Goal: Task Accomplishment & Management: Complete application form

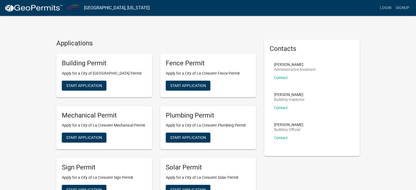
click at [216, 46] on h4 "Applications" at bounding box center [156, 43] width 200 height 8
click at [192, 88] on button "Start Application" at bounding box center [188, 86] width 45 height 10
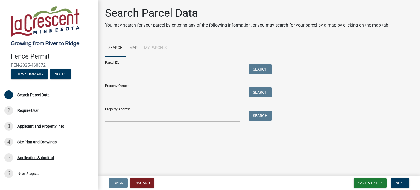
click at [141, 70] on input "Parcel ID:" at bounding box center [172, 69] width 135 height 11
click at [135, 97] on input "Property Owner:" at bounding box center [172, 93] width 135 height 11
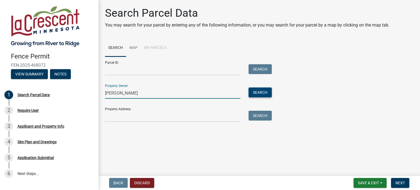
type input "[PERSON_NAME]"
click at [253, 92] on button "Search" at bounding box center [260, 93] width 23 height 10
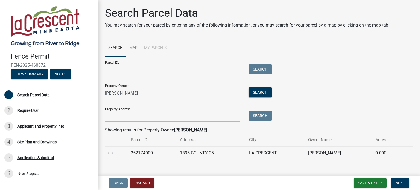
click at [115, 150] on label at bounding box center [115, 150] width 0 height 0
click at [115, 152] on input "radio" at bounding box center [117, 152] width 4 height 4
radio input "true"
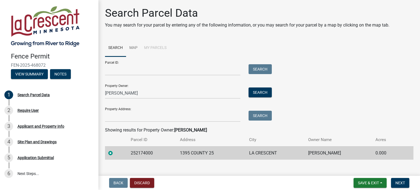
scroll to position [7, 0]
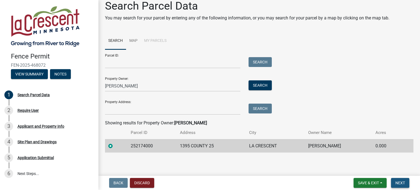
click at [401, 186] on button "Next" at bounding box center [400, 183] width 18 height 10
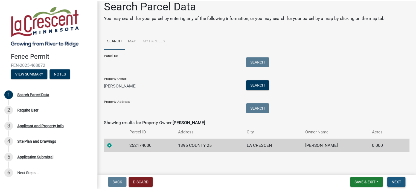
scroll to position [0, 0]
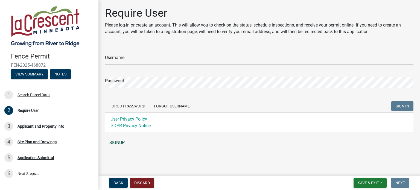
click at [122, 142] on link "SIGNUP" at bounding box center [259, 142] width 309 height 11
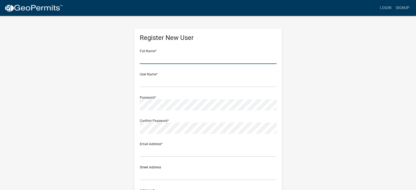
click at [166, 62] on input "text" at bounding box center [208, 58] width 137 height 11
type input "[PERSON_NAME]"
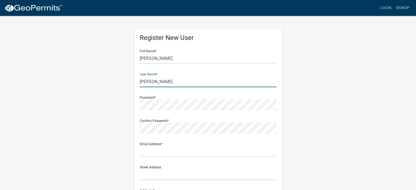
type input "[PERSON_NAME]"
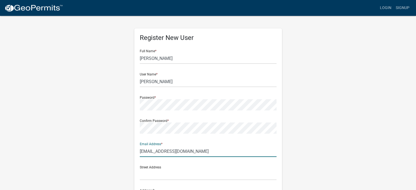
type input "[EMAIL_ADDRESS][DOMAIN_NAME]"
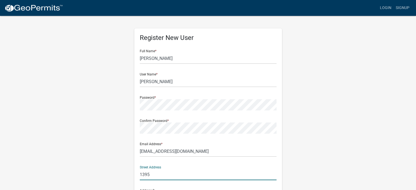
type input "[STREET_ADDRESS]"
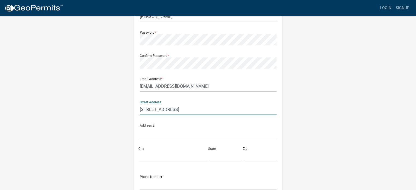
scroll to position [118, 0]
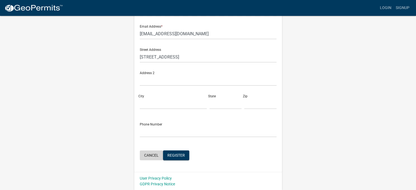
click at [149, 153] on button "Cancel" at bounding box center [151, 155] width 23 height 10
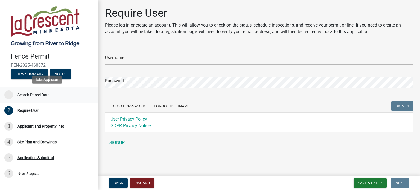
click at [42, 97] on div "Search Parcel Data" at bounding box center [34, 95] width 32 height 4
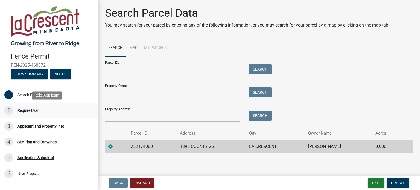
click at [28, 115] on link "2 Require User" at bounding box center [49, 111] width 98 height 16
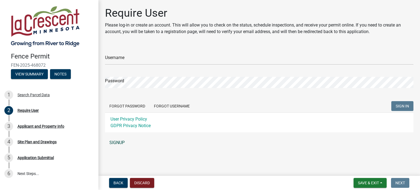
click at [117, 143] on link "SIGNUP" at bounding box center [259, 142] width 309 height 11
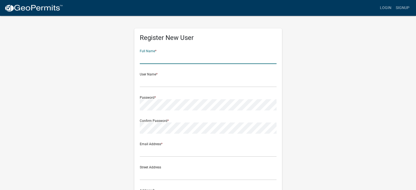
click at [174, 53] on input "text" at bounding box center [208, 58] width 137 height 11
type input "Joshua"
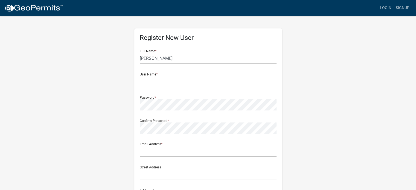
click at [156, 90] on form "Full Name * Joshua User Name * Password * Confirm Password * Email Address * St…" at bounding box center [208, 162] width 137 height 234
click at [150, 89] on form "Full Name * Joshua User Name * Password * Confirm Password * Email Address * St…" at bounding box center [208, 162] width 137 height 234
click at [150, 86] on input "text" at bounding box center [208, 81] width 137 height 11
type input "[PERSON_NAME]"
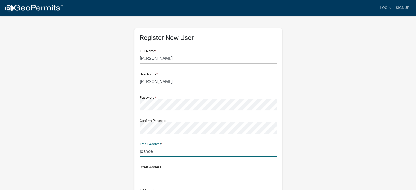
type input "[EMAIL_ADDRESS][DOMAIN_NAME]"
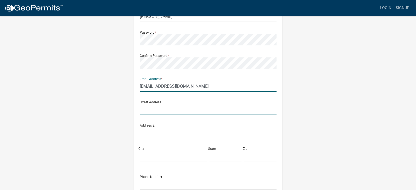
click at [196, 106] on input "text" at bounding box center [208, 109] width 137 height 11
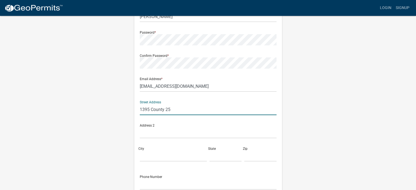
type input "1395 County 25"
click at [168, 139] on div "Address 2" at bounding box center [208, 131] width 140 height 23
click at [161, 149] on div "City" at bounding box center [173, 152] width 70 height 19
click at [160, 159] on input "City" at bounding box center [173, 155] width 67 height 11
type input "La Crescent"
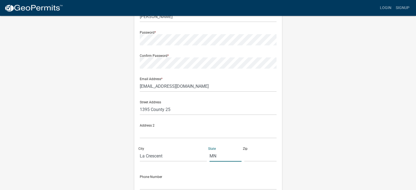
type input "MN"
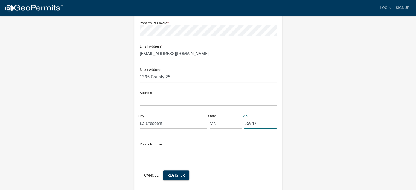
scroll to position [118, 0]
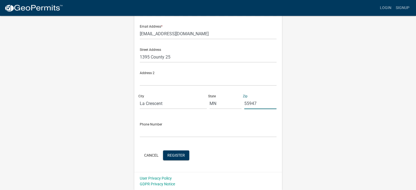
type input "55947"
click at [178, 132] on input "text" at bounding box center [208, 131] width 137 height 11
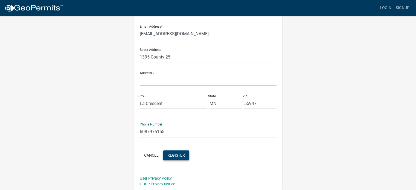
type input "6087975155"
click at [179, 157] on span "Register" at bounding box center [176, 155] width 18 height 4
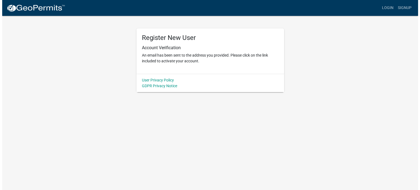
scroll to position [0, 0]
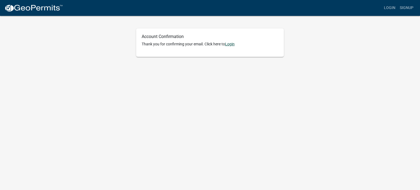
click at [230, 46] on link "Login" at bounding box center [230, 44] width 10 height 4
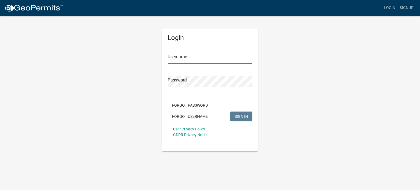
click at [214, 56] on input "Username" at bounding box center [210, 58] width 85 height 11
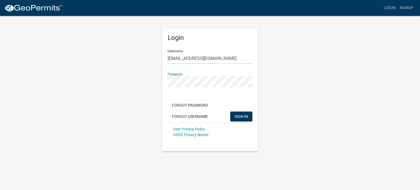
click at [230, 112] on button "SIGN IN" at bounding box center [241, 117] width 22 height 10
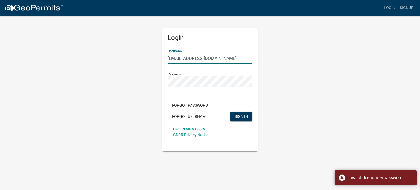
drag, startPoint x: 222, startPoint y: 55, endPoint x: 98, endPoint y: 50, distance: 124.0
click at [98, 50] on div "Login Username joshdeboer6@gmail.com Password Forgot Password Forgot Username S…" at bounding box center [210, 83] width 312 height 136
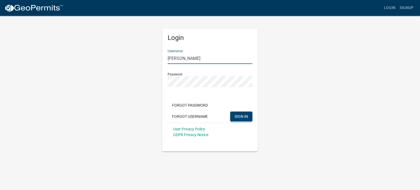
type input "[PERSON_NAME]"
click at [240, 113] on button "SIGN IN" at bounding box center [241, 117] width 22 height 10
drag, startPoint x: 191, startPoint y: 55, endPoint x: 148, endPoint y: 69, distance: 45.3
click at [148, 69] on div "Login Username joshua Password Forgot Password Forgot Username SIGN IN User Pri…" at bounding box center [210, 83] width 312 height 136
type input "[PERSON_NAME]"
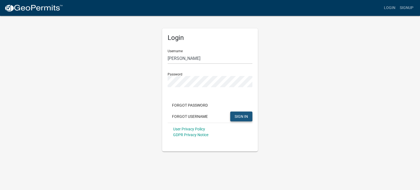
click at [240, 118] on span "SIGN IN" at bounding box center [241, 116] width 13 height 4
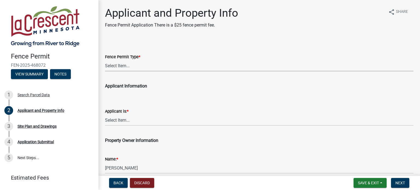
click at [233, 63] on select "Select Item... Residential Commercial Industrial" at bounding box center [259, 65] width 309 height 11
click at [195, 68] on select "Select Item... Residential Commercial Industrial" at bounding box center [259, 65] width 309 height 11
click at [105, 60] on select "Select Item... Residential Commercial Industrial" at bounding box center [259, 65] width 309 height 11
select select "9f554c49-418e-49c6-9171-470f5a649f50"
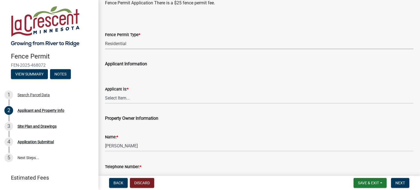
scroll to position [27, 0]
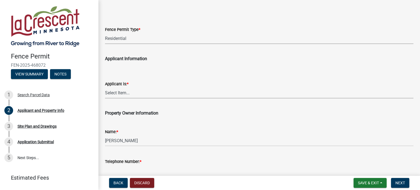
click at [149, 94] on select "Select Item... Owner Contractor" at bounding box center [259, 92] width 309 height 11
click at [105, 87] on select "Select Item... Owner Contractor" at bounding box center [259, 92] width 309 height 11
select select "d3396484-0c84-48a4-b873-3dbb1279f958"
click at [175, 76] on form "Applicant is: * Select Item... Owner Contractor" at bounding box center [259, 86] width 309 height 24
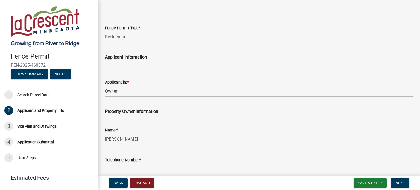
scroll to position [31, 0]
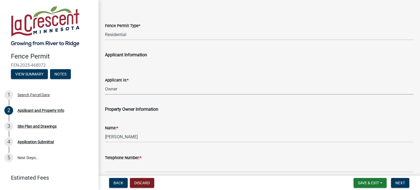
click at [368, 91] on select "Select Item... Owner Contractor" at bounding box center [259, 88] width 309 height 11
click at [386, 53] on div "Applicant Information" at bounding box center [259, 51] width 309 height 13
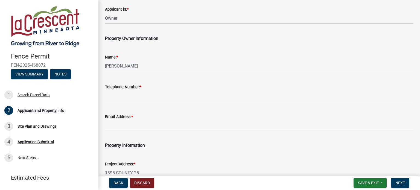
scroll to position [108, 0]
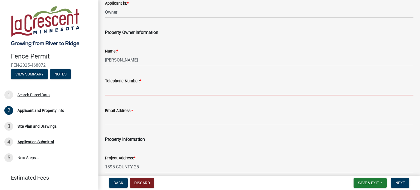
click at [155, 91] on input "Telephone Number: *" at bounding box center [259, 89] width 309 height 11
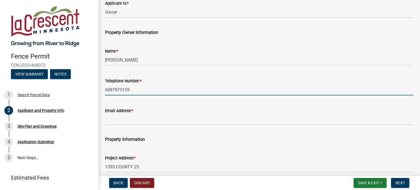
type input "6087975155"
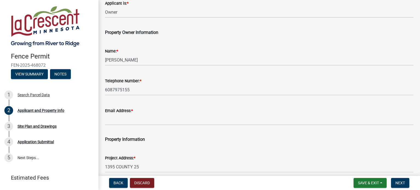
click at [137, 126] on wm-data-entity-input "Email Address: *" at bounding box center [259, 115] width 309 height 30
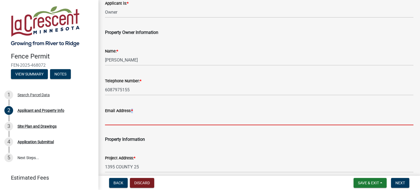
click at [139, 120] on input "Email Address: *" at bounding box center [259, 119] width 309 height 11
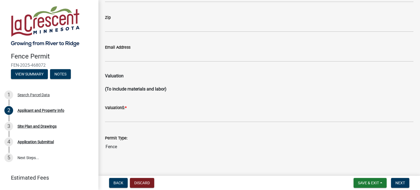
scroll to position [554, 0]
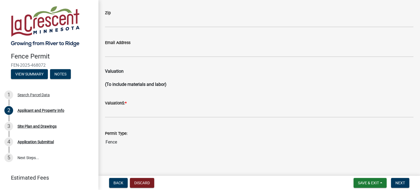
type input "[EMAIL_ADDRESS][DOMAIN_NAME]"
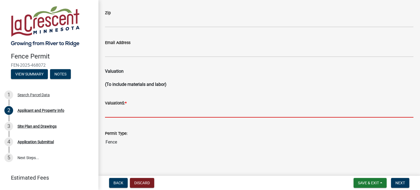
click at [162, 115] on input "text" at bounding box center [259, 111] width 309 height 11
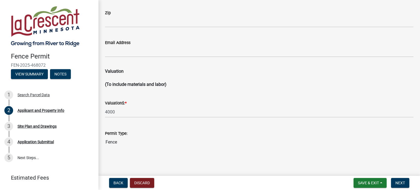
click at [251, 128] on div "Permit Type: Fence" at bounding box center [259, 135] width 309 height 25
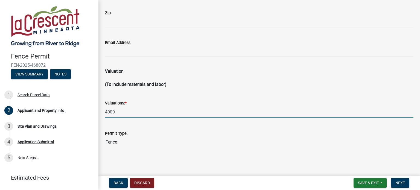
click at [137, 112] on input "4000" at bounding box center [259, 111] width 309 height 11
type input "4000"
click at [171, 122] on wm-data-entity-input "Valuation$: * 4000" at bounding box center [259, 107] width 309 height 30
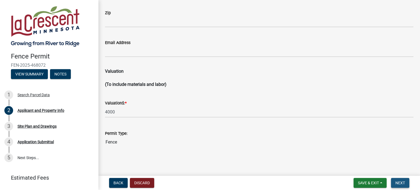
click at [401, 182] on span "Next" at bounding box center [401, 183] width 10 height 4
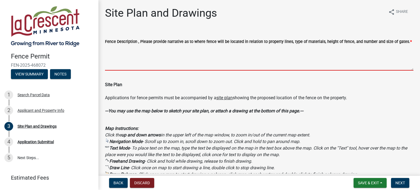
click at [327, 65] on textarea "Fence Description , Please provide narrative as to where fence will be located …" at bounding box center [259, 58] width 309 height 26
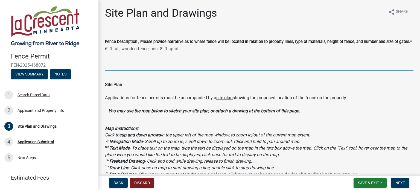
click at [160, 50] on textarea "6' ft tall, wooden fence, post 8' ft apart" at bounding box center [259, 58] width 309 height 26
click at [159, 50] on textarea "6' ft tall, wooden fence, post 8' ft apart" at bounding box center [259, 58] width 309 height 26
click at [183, 50] on textarea "6' ft tall, wooden fence, posts 8' ft apart" at bounding box center [259, 58] width 309 height 26
click at [108, 50] on textarea "6' ft tall, wooden fence, posts 8' ft apart, 1 four foot wide wooden gate," at bounding box center [259, 58] width 309 height 26
click at [163, 49] on textarea "6 ft tall, wooden fence, posts 8' ft apart, 1 four foot wide wooden gate," at bounding box center [259, 58] width 309 height 26
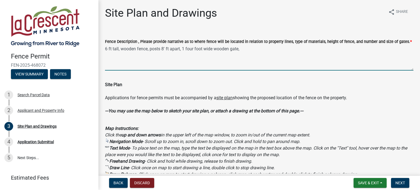
click at [167, 48] on textarea "6 ft tall, wooden fence, posts 8' ft apart, 1 four foot wide wooden gate," at bounding box center [259, 58] width 309 height 26
click at [165, 49] on textarea "6 ft tall, wooden fence, posts 8' ft apart, 1 four foot wide wooden gate," at bounding box center [259, 58] width 309 height 26
click at [253, 51] on textarea "6 ft tall, wooden fence, posts 8 ft apart, 1 four foot wide wooden gate," at bounding box center [259, 58] width 309 height 26
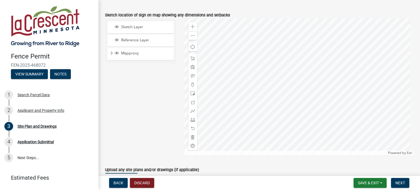
scroll to position [210, 0]
type textarea "6 ft tall, wooden fence, posts 8 ft apart, 1 four foot wide wooden gate, fence …"
click at [140, 27] on span "Sketch Layer" at bounding box center [146, 26] width 52 height 5
click at [194, 27] on div "Zoom in" at bounding box center [192, 26] width 9 height 9
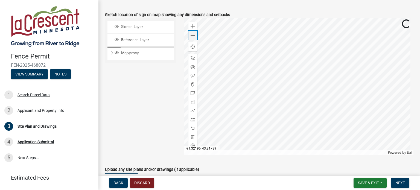
click at [191, 36] on span at bounding box center [193, 35] width 4 height 4
click at [132, 25] on span "Sketch Layer" at bounding box center [146, 26] width 52 height 5
click at [253, 92] on div at bounding box center [299, 86] width 230 height 137
click at [130, 28] on span "Sketch Layer" at bounding box center [146, 26] width 52 height 5
click at [132, 27] on span "Sketch Layer" at bounding box center [146, 26] width 52 height 5
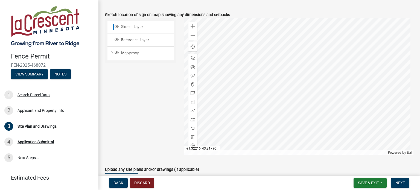
click at [132, 27] on span "Sketch Layer" at bounding box center [146, 26] width 52 height 5
click at [192, 57] on span at bounding box center [193, 58] width 4 height 4
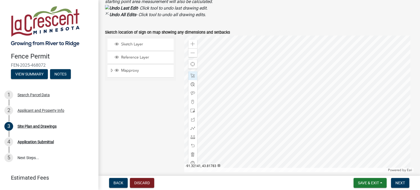
scroll to position [196, 0]
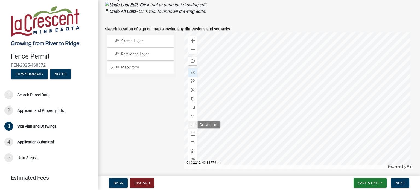
click at [192, 124] on span at bounding box center [193, 125] width 4 height 4
click at [263, 101] on div at bounding box center [299, 100] width 230 height 137
click at [249, 101] on div at bounding box center [299, 100] width 230 height 137
click at [193, 73] on span at bounding box center [193, 72] width 4 height 4
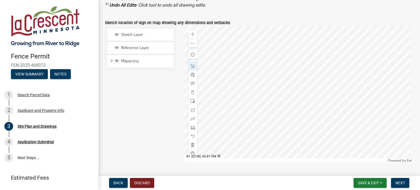
scroll to position [204, 0]
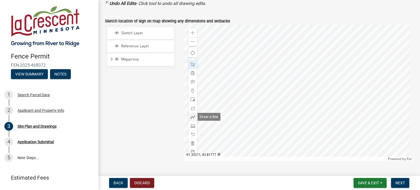
click at [190, 119] on div at bounding box center [192, 117] width 9 height 9
click at [263, 95] on div at bounding box center [299, 92] width 230 height 137
click at [250, 95] on div at bounding box center [299, 92] width 230 height 137
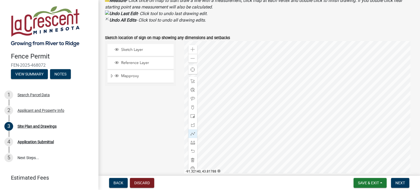
scroll to position [225, 0]
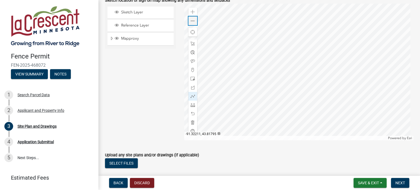
click at [194, 22] on span at bounding box center [193, 21] width 4 height 4
click at [193, 12] on span at bounding box center [193, 12] width 4 height 4
click at [191, 42] on span at bounding box center [193, 44] width 4 height 4
click at [292, 86] on div at bounding box center [299, 72] width 230 height 137
click at [192, 95] on span at bounding box center [193, 96] width 4 height 4
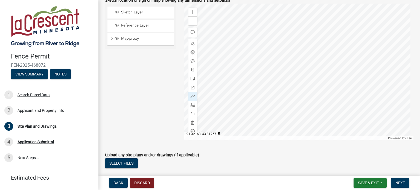
click at [327, 111] on div at bounding box center [299, 72] width 230 height 137
click at [236, 110] on div at bounding box center [299, 72] width 230 height 137
click at [237, 110] on div at bounding box center [299, 72] width 230 height 137
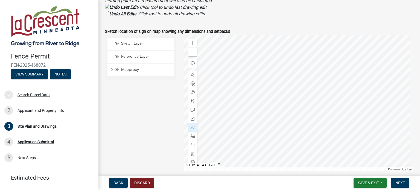
scroll to position [193, 0]
click at [320, 64] on div at bounding box center [299, 104] width 230 height 137
click at [327, 64] on div at bounding box center [299, 104] width 230 height 137
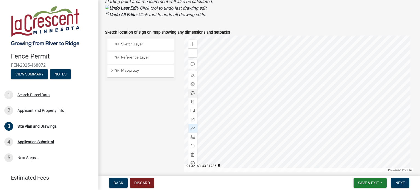
click at [327, 64] on div at bounding box center [299, 104] width 230 height 137
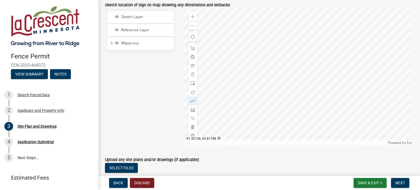
scroll to position [257, 0]
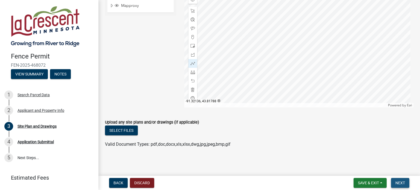
click at [403, 180] on button "Next" at bounding box center [400, 183] width 18 height 10
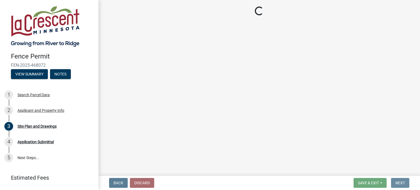
scroll to position [0, 0]
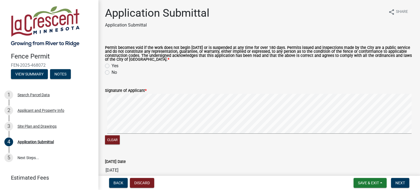
click at [112, 66] on label "Yes" at bounding box center [115, 66] width 7 height 7
click at [112, 66] on input "Yes" at bounding box center [114, 65] width 4 height 4
radio input "true"
click at [350, 88] on form "Signature of Applicant * Clear" at bounding box center [259, 113] width 309 height 65
click at [400, 183] on span "Next" at bounding box center [401, 183] width 10 height 4
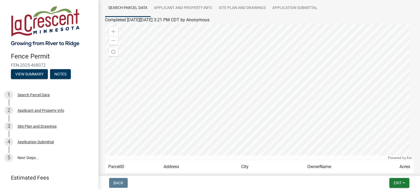
scroll to position [40, 0]
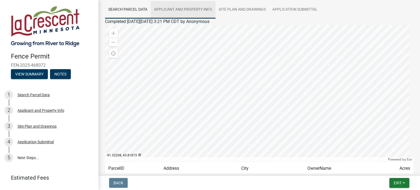
click at [191, 10] on link "Applicant and Property Info" at bounding box center [183, 10] width 65 height 18
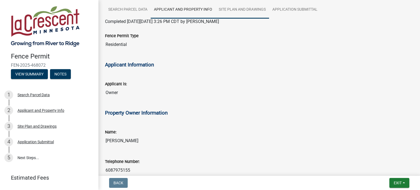
click at [246, 14] on link "Site Plan and Drawings" at bounding box center [243, 10] width 54 height 18
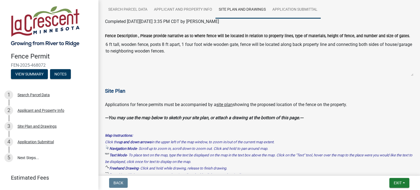
click at [291, 9] on link "Application Submittal" at bounding box center [295, 10] width 52 height 18
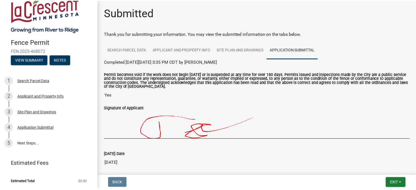
scroll to position [27, 0]
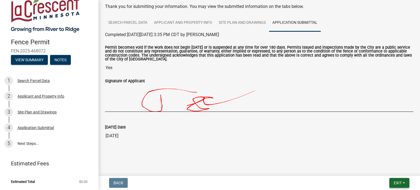
click at [404, 184] on button "Exit" at bounding box center [400, 183] width 20 height 10
click at [387, 166] on button "Save & Exit" at bounding box center [388, 168] width 44 height 13
